Goal: Information Seeking & Learning: Learn about a topic

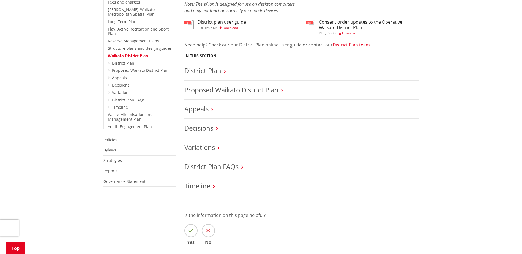
scroll to position [165, 0]
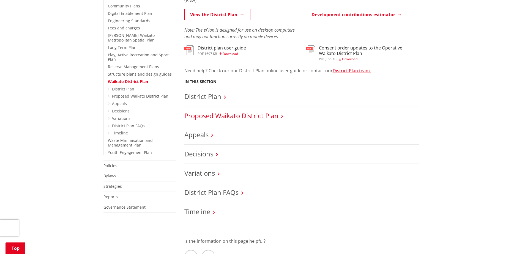
click at [229, 112] on link "Proposed Waikato District Plan" at bounding box center [231, 115] width 94 height 9
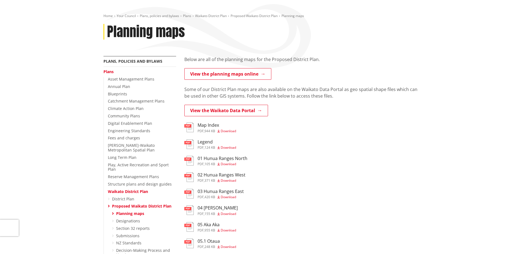
scroll to position [55, 0]
click at [235, 74] on link "View the planning maps online" at bounding box center [227, 74] width 87 height 12
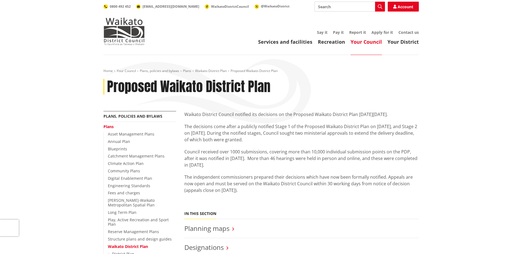
drag, startPoint x: 188, startPoint y: 113, endPoint x: 360, endPoint y: 146, distance: 174.8
click at [360, 146] on div "Waikato District Council notified its decisions on the Proposed Waikato Distric…" at bounding box center [301, 158] width 234 height 95
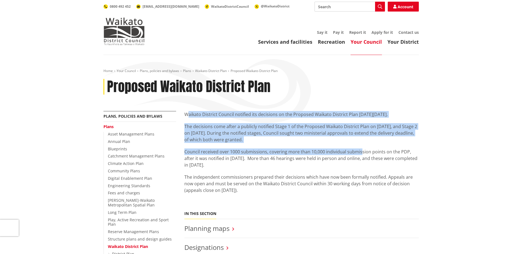
drag, startPoint x: 360, startPoint y: 146, endPoint x: 341, endPoint y: 154, distance: 20.3
click at [342, 153] on p "Council received over 1000 submissions, covering more than 10,000 individual su…" at bounding box center [301, 159] width 234 height 20
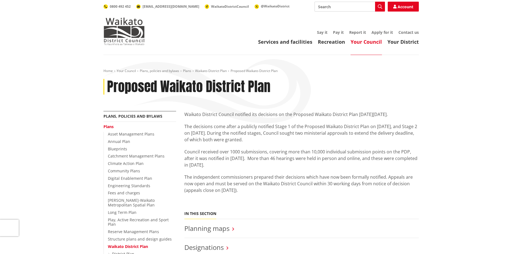
click at [268, 154] on p "Council received over 1000 submissions, covering more than 10,000 individual su…" at bounding box center [301, 159] width 234 height 20
click at [228, 139] on p "The decisions come after a publicly notified Stage 1 of the Proposed Waikato Di…" at bounding box center [301, 133] width 234 height 20
drag, startPoint x: 301, startPoint y: 177, endPoint x: 363, endPoint y: 186, distance: 62.8
click at [363, 186] on p "The independent commissioners prepared their decisions which have now been form…" at bounding box center [301, 184] width 234 height 20
drag, startPoint x: 363, startPoint y: 186, endPoint x: 318, endPoint y: 195, distance: 46.9
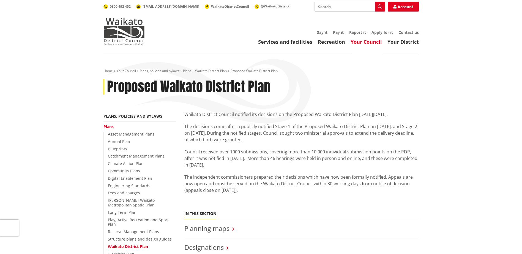
click at [327, 192] on p "The independent commissioners prepared their decisions which have now been form…" at bounding box center [301, 184] width 234 height 20
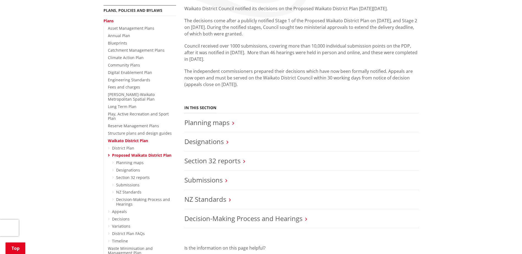
scroll to position [110, 0]
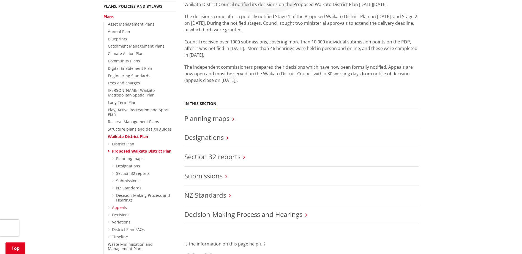
click at [120, 205] on link "Appeals" at bounding box center [119, 207] width 15 height 5
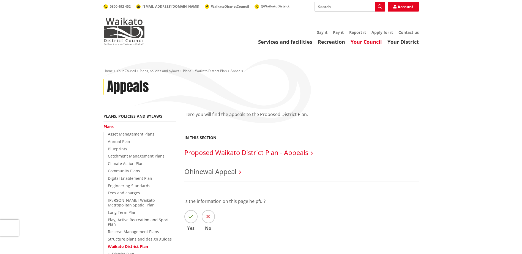
click at [259, 151] on link "Proposed Waikato District Plan - Appeals" at bounding box center [246, 152] width 124 height 9
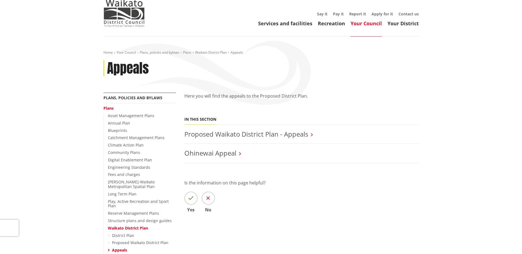
scroll to position [48, 0]
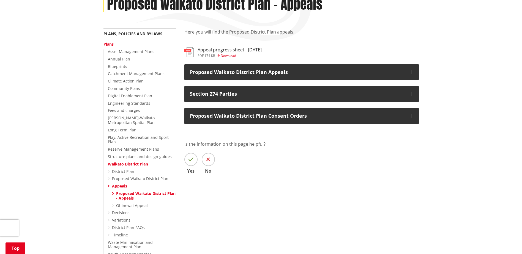
scroll to position [165, 0]
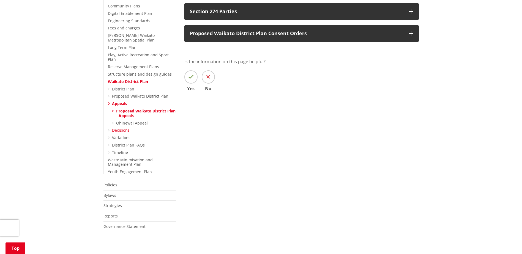
click at [125, 128] on link "Decisions" at bounding box center [121, 130] width 18 height 5
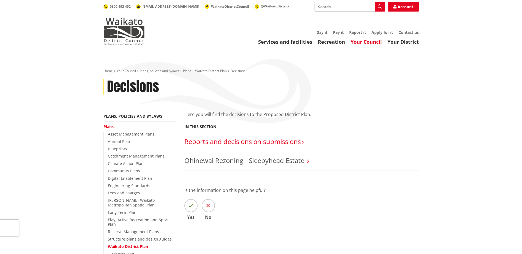
click at [232, 141] on link "Reports and decisions on submissions​" at bounding box center [242, 141] width 116 height 9
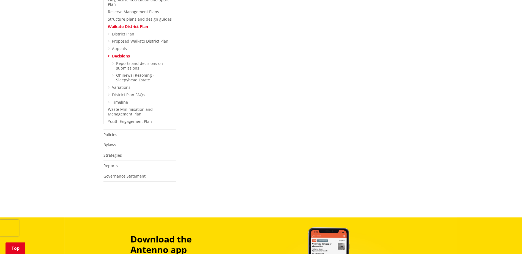
scroll to position [212, 0]
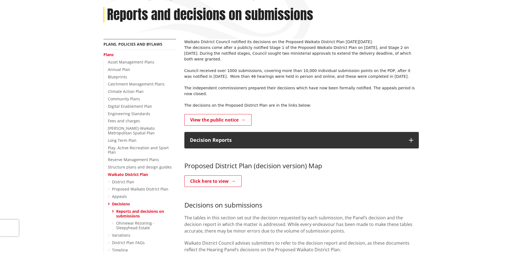
scroll to position [28, 0]
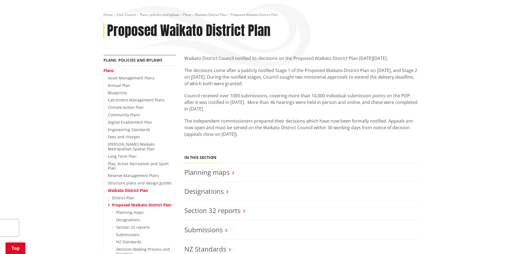
scroll to position [55, 0]
